Goal: Task Accomplishment & Management: Complete application form

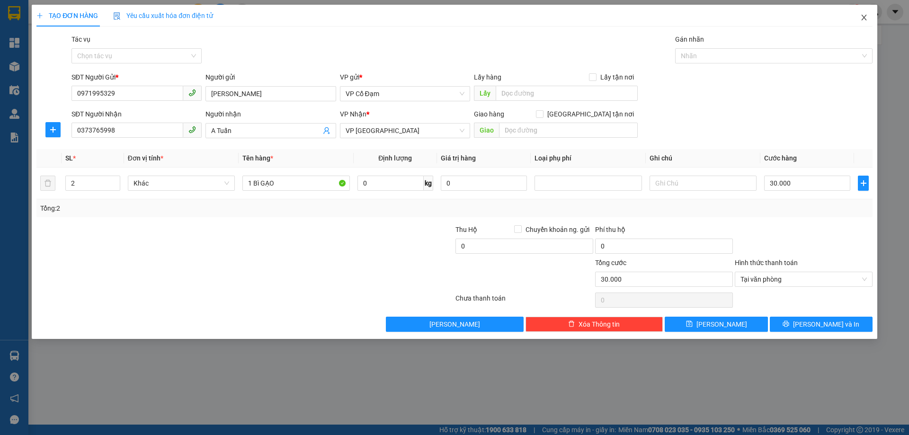
click at [863, 18] on icon "close" at bounding box center [864, 18] width 8 height 8
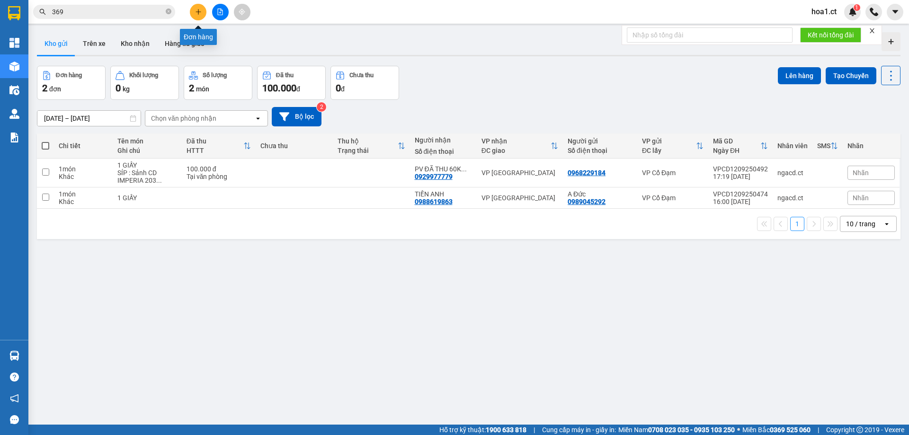
click at [195, 14] on icon "plus" at bounding box center [198, 12] width 7 height 7
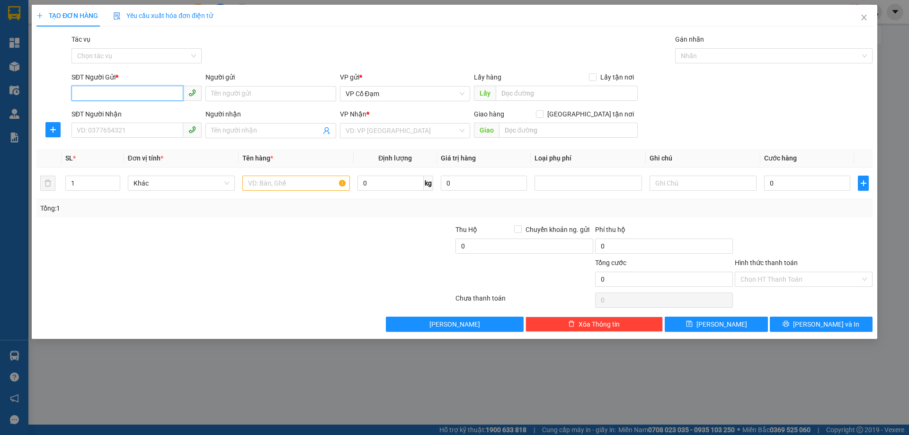
click at [154, 99] on input "SĐT Người Gửi *" at bounding box center [127, 93] width 112 height 15
type input "0977733849"
click at [140, 132] on input "SĐT Người Nhận" at bounding box center [127, 130] width 112 height 15
type input "0862556867"
click at [411, 131] on input "search" at bounding box center [402, 131] width 112 height 14
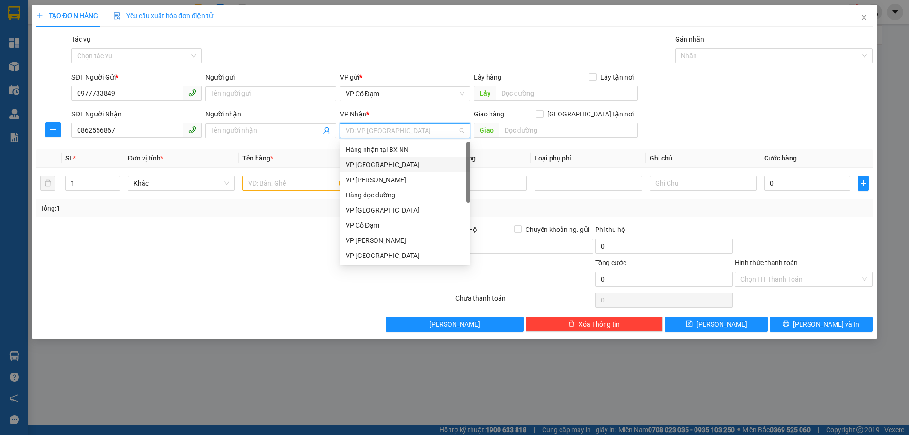
drag, startPoint x: 397, startPoint y: 168, endPoint x: 440, endPoint y: 159, distance: 43.9
click at [397, 168] on div "VP [GEOGRAPHIC_DATA]" at bounding box center [405, 165] width 119 height 10
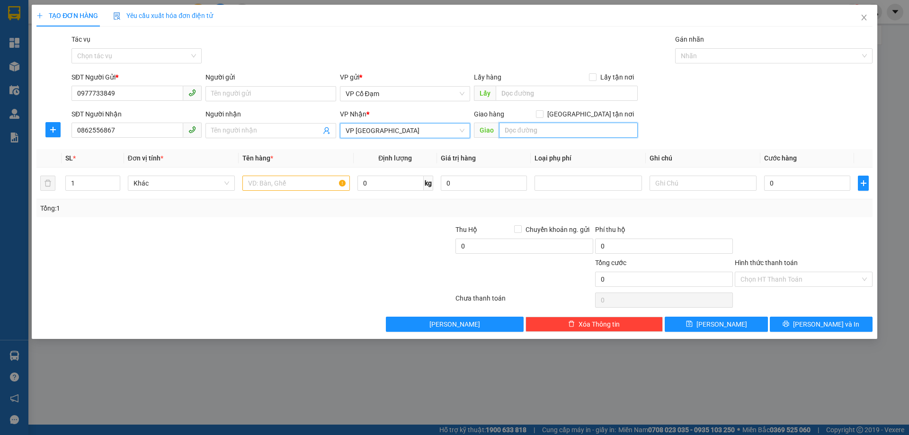
click at [549, 127] on input "text" at bounding box center [568, 130] width 139 height 15
type input "VP [GEOGRAPHIC_DATA]"
click at [534, 48] on div "Gói vận chuyển * Tiêu chuẩn Tác vụ Chọn tác vụ Gán nhãn Nhãn" at bounding box center [472, 50] width 805 height 33
click at [275, 187] on input "text" at bounding box center [295, 183] width 107 height 15
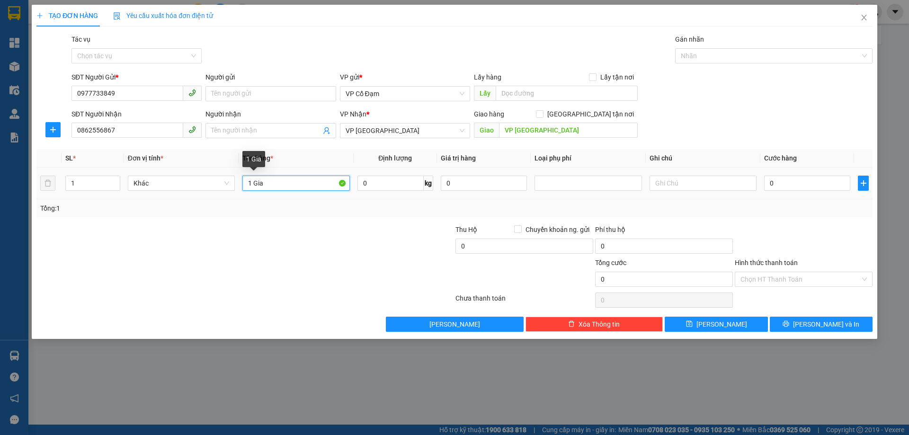
click at [286, 185] on input "1 Gia" at bounding box center [295, 183] width 107 height 15
click at [252, 182] on input "1 Giấy tờ" at bounding box center [295, 183] width 107 height 15
type input "1 Clear Giấy tờ"
click at [794, 184] on input "0" at bounding box center [807, 183] width 86 height 15
type input "3"
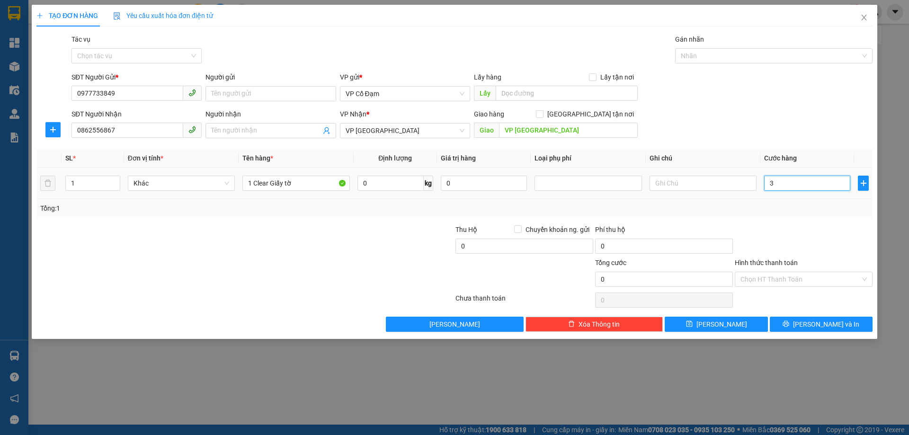
type input "3"
type input "30"
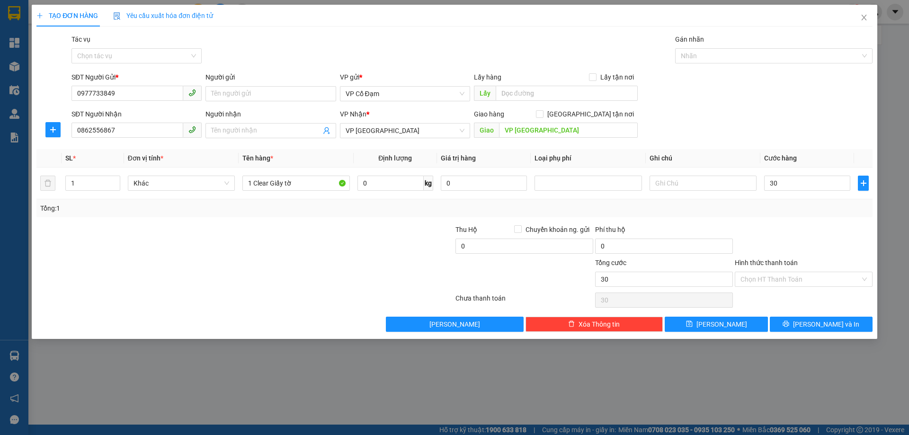
type input "30.000"
click at [826, 106] on form "SĐT Người Gửi * 0977733849 Người gửi Tên người gửi VP gửi * VP Cổ Đạm Lấy hàng …" at bounding box center [454, 107] width 836 height 70
drag, startPoint x: 789, startPoint y: 282, endPoint x: 788, endPoint y: 287, distance: 5.2
click at [788, 283] on input "Hình thức thanh toán" at bounding box center [800, 279] width 120 height 14
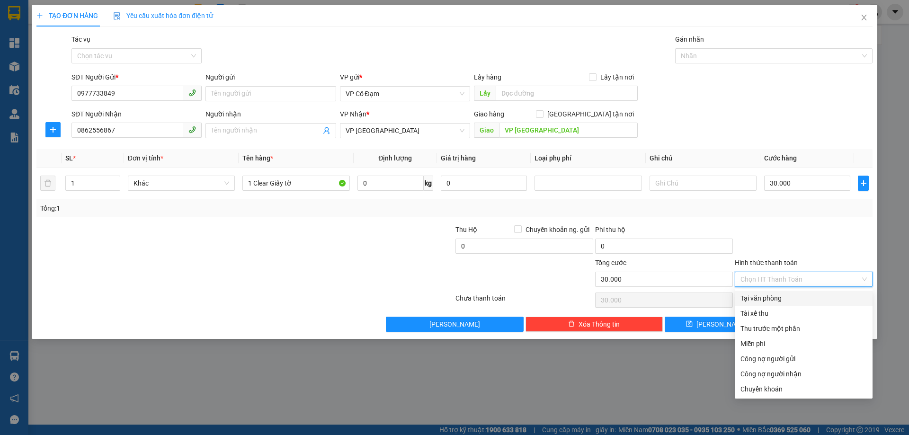
click at [785, 298] on div "Tại văn phòng" at bounding box center [803, 298] width 126 height 10
type input "0"
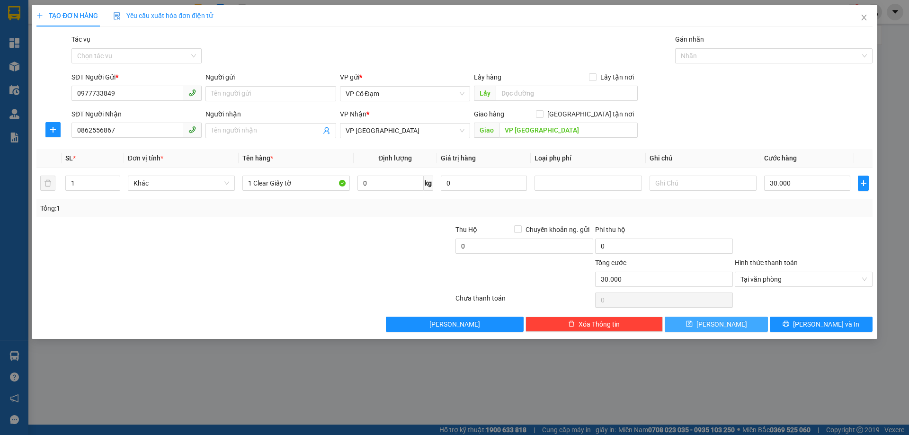
click at [692, 324] on icon "save" at bounding box center [689, 323] width 7 height 7
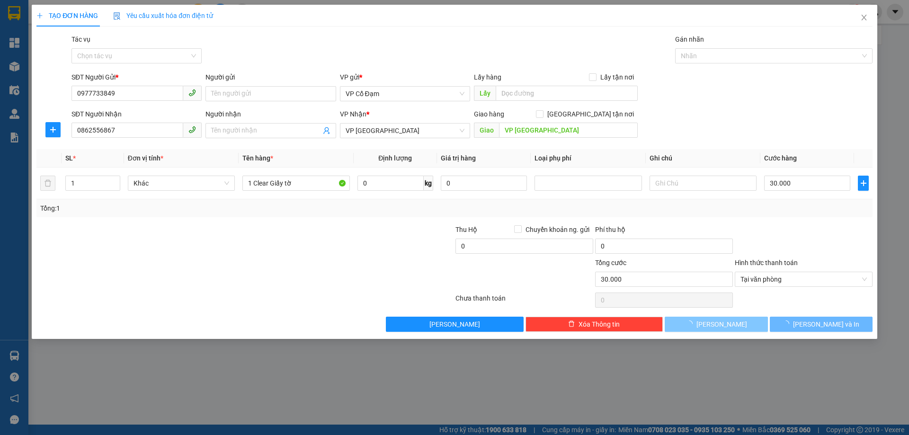
type input "0"
